Goal: Transaction & Acquisition: Obtain resource

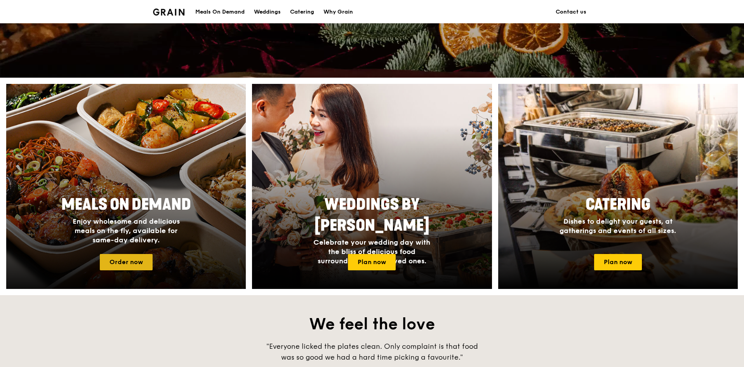
click at [133, 265] on link "Order now" at bounding box center [126, 262] width 53 height 16
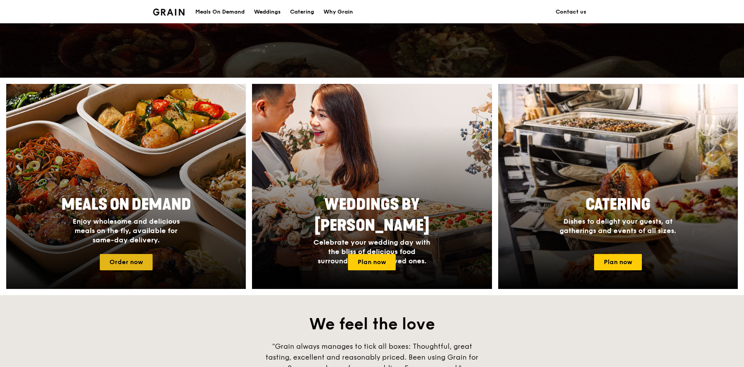
click at [134, 263] on link "Order now" at bounding box center [126, 262] width 53 height 16
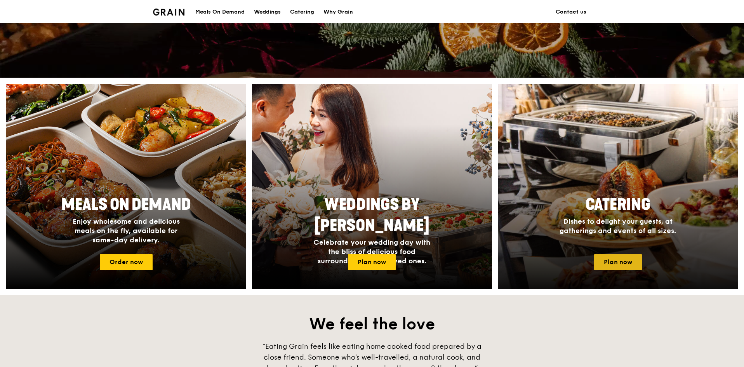
click at [612, 261] on link "Plan now" at bounding box center [618, 262] width 48 height 16
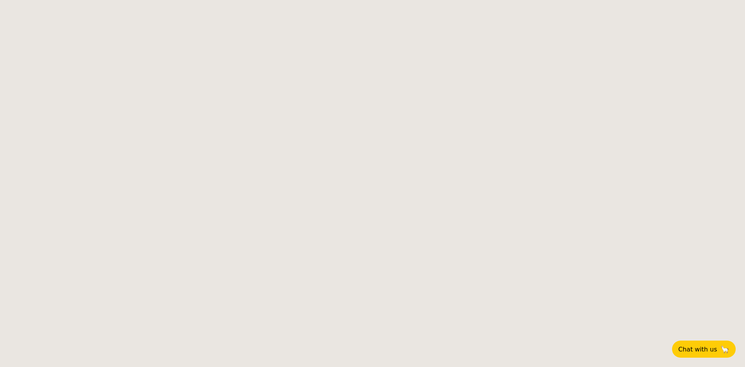
select select
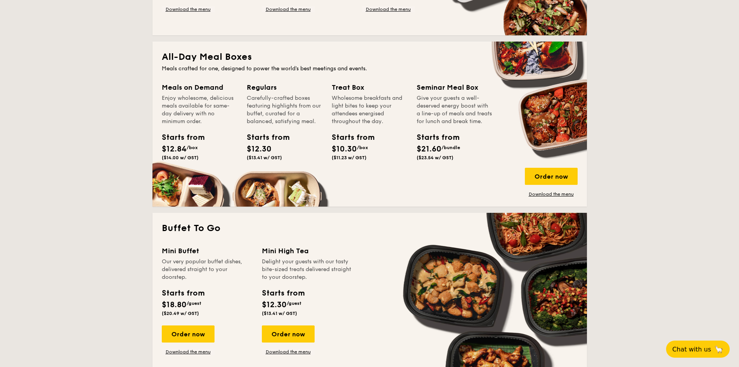
scroll to position [155, 0]
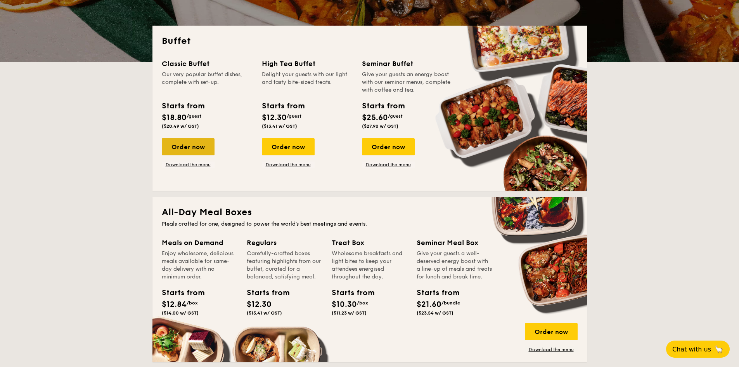
drag, startPoint x: 184, startPoint y: 147, endPoint x: 172, endPoint y: 149, distance: 12.6
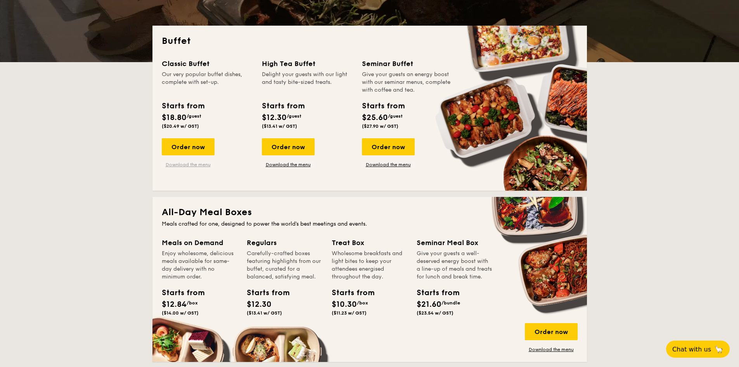
click at [202, 165] on link "Download the menu" at bounding box center [188, 164] width 53 height 6
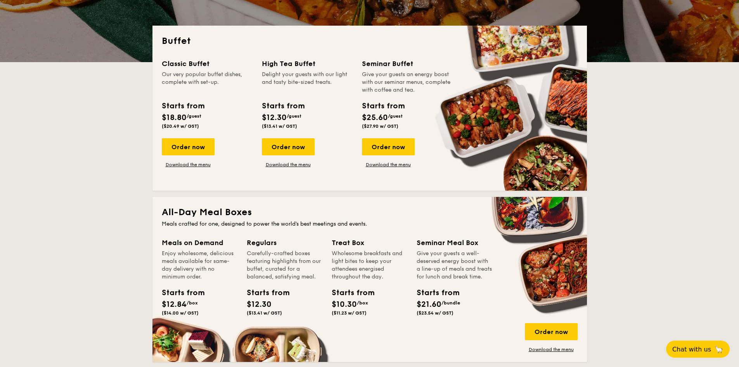
scroll to position [0, 0]
